Goal: Check status

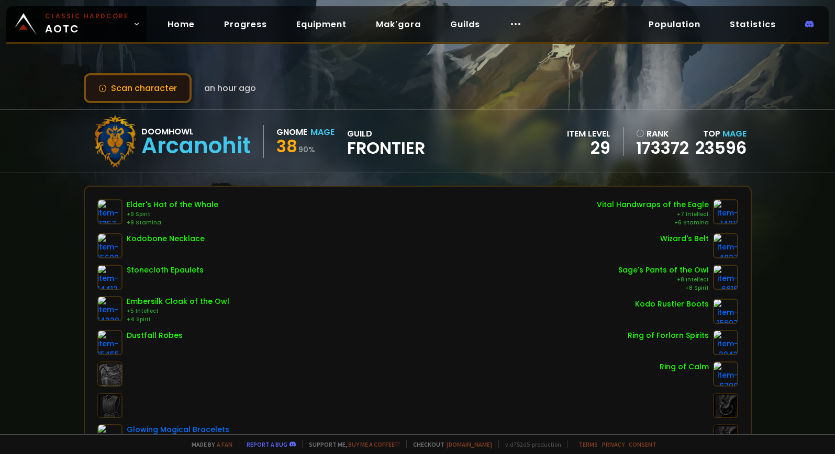
click at [161, 97] on button "Scan character" at bounding box center [138, 88] width 108 height 30
